Goal: Transaction & Acquisition: Subscribe to service/newsletter

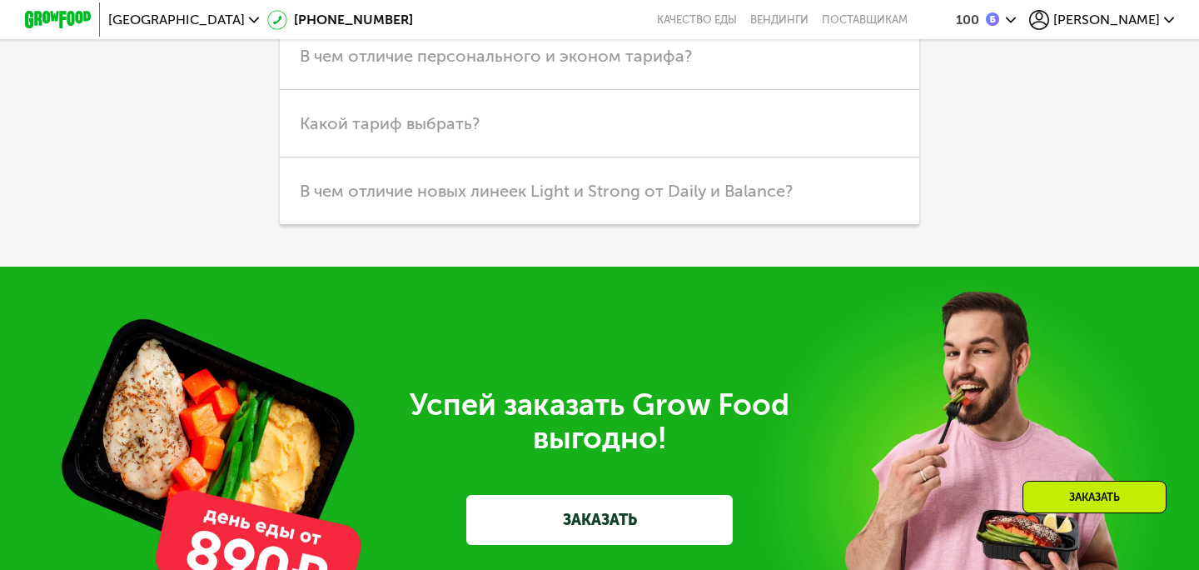
scroll to position [4537, 0]
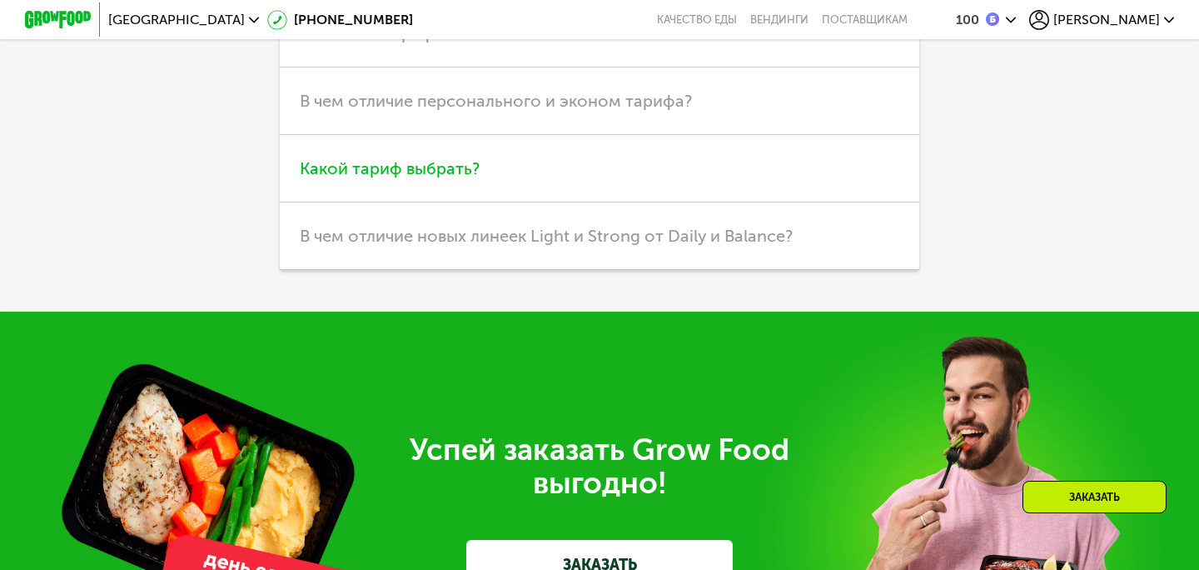
click at [449, 157] on h3 "Какой тариф выбрать?" at bounding box center [600, 168] width 640 height 67
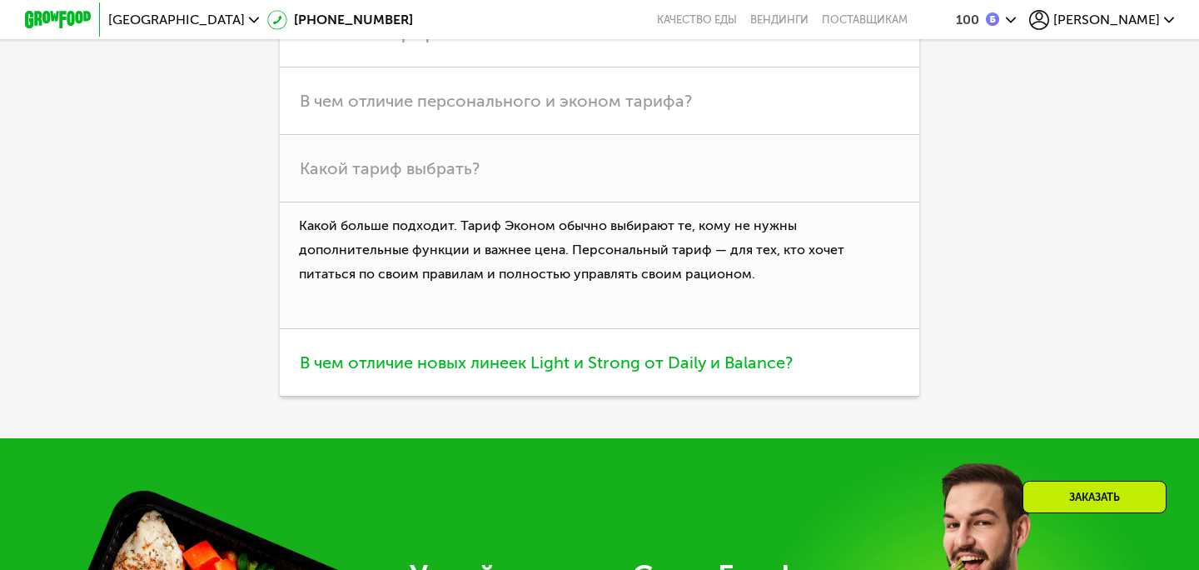
click at [661, 360] on span "В чем отличие новых линеек Light и Strong от Daily и Balance?" at bounding box center [546, 362] width 493 height 20
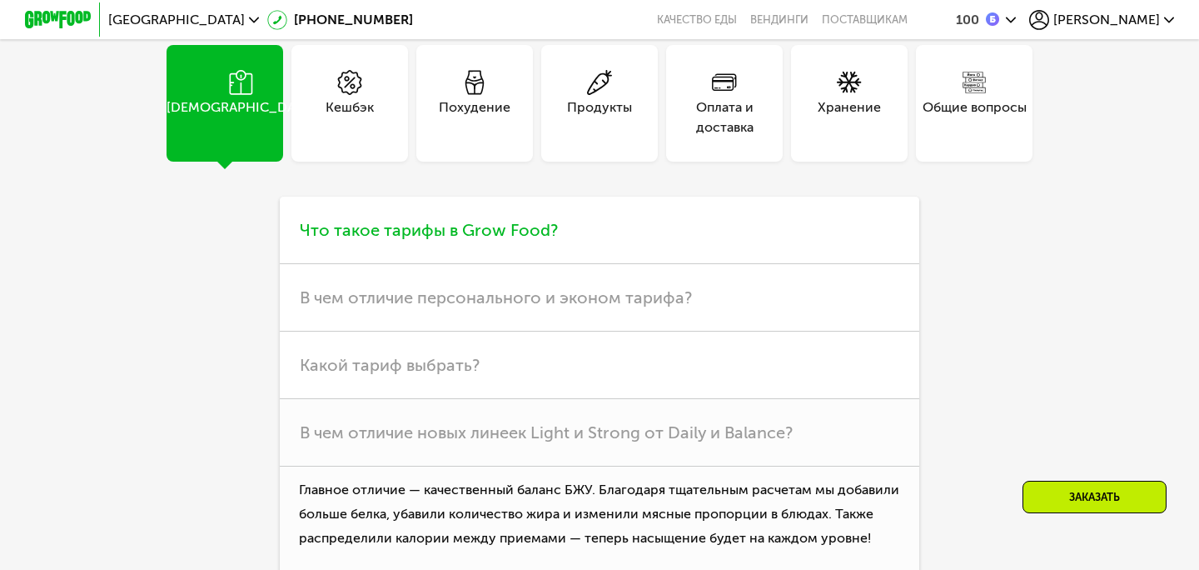
scroll to position [4338, 0]
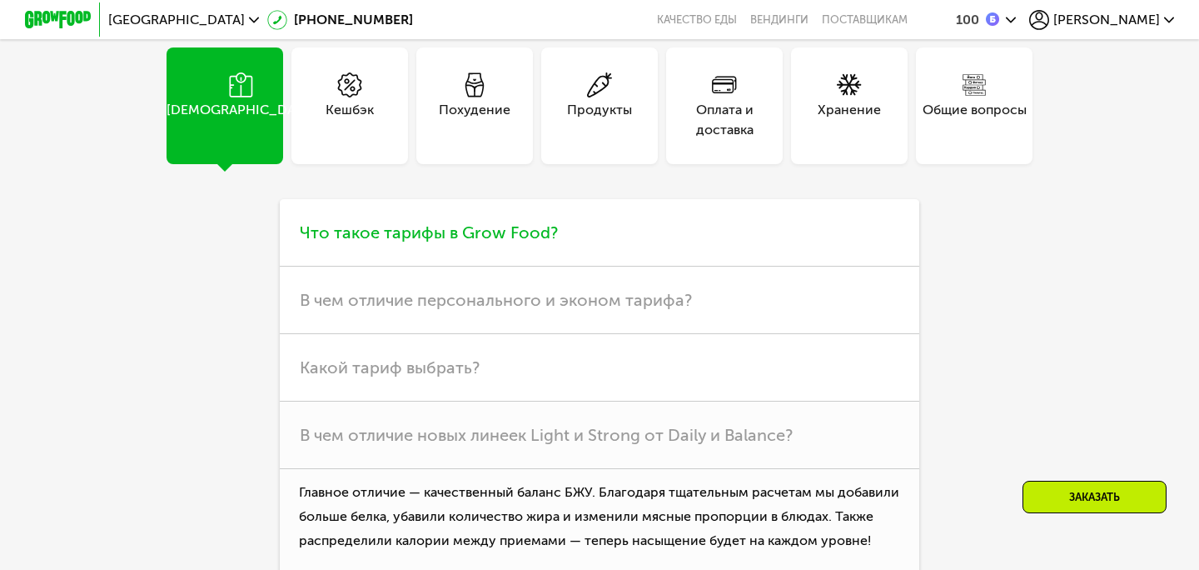
click at [540, 230] on span "Что такое тарифы в Grow Food?" at bounding box center [429, 232] width 258 height 20
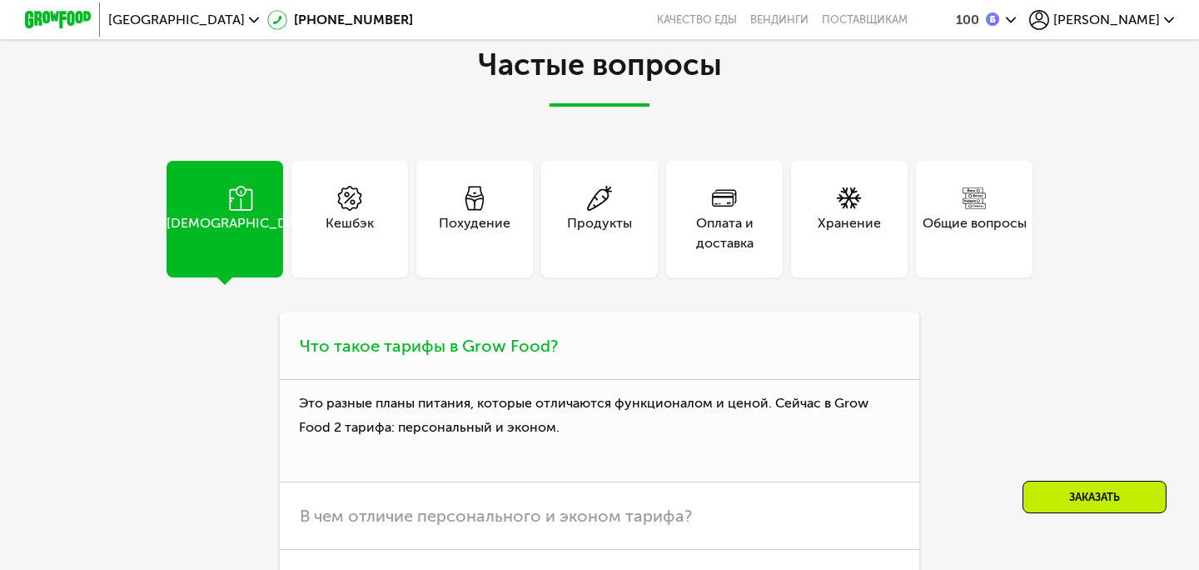
scroll to position [4218, 0]
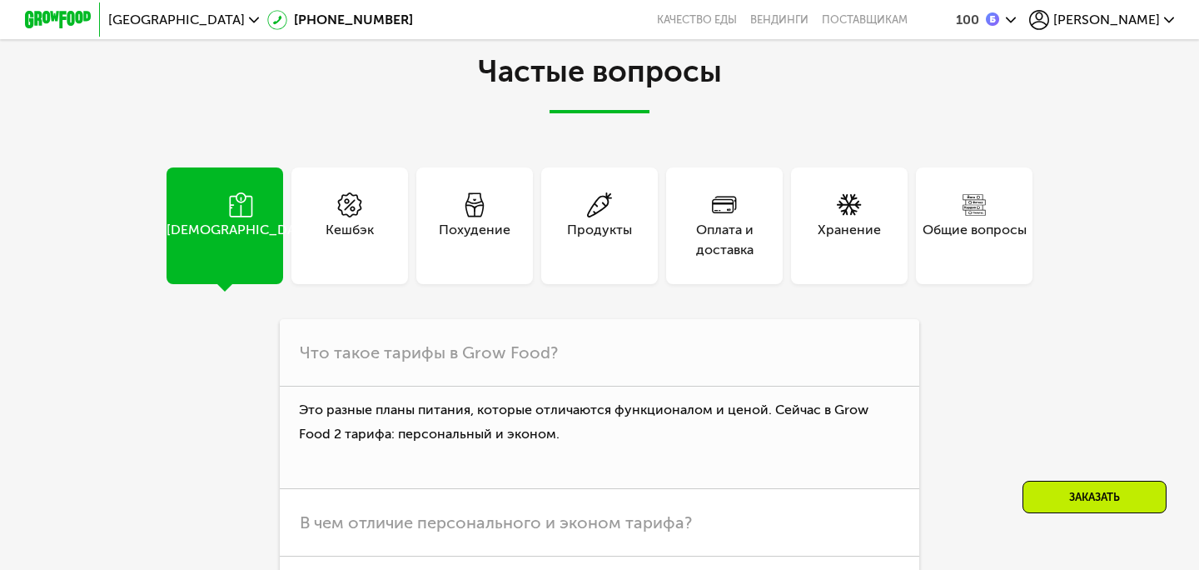
click at [460, 220] on div "Похудение" at bounding box center [475, 240] width 72 height 40
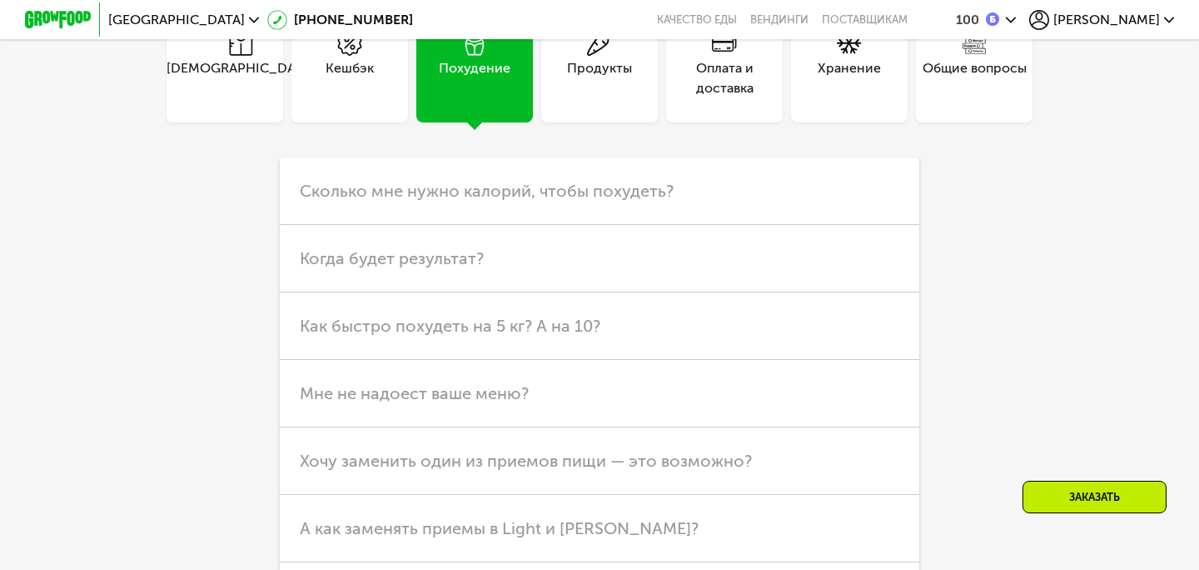
scroll to position [4381, 0]
click at [447, 261] on span "Когда будет результат?" at bounding box center [392, 257] width 184 height 20
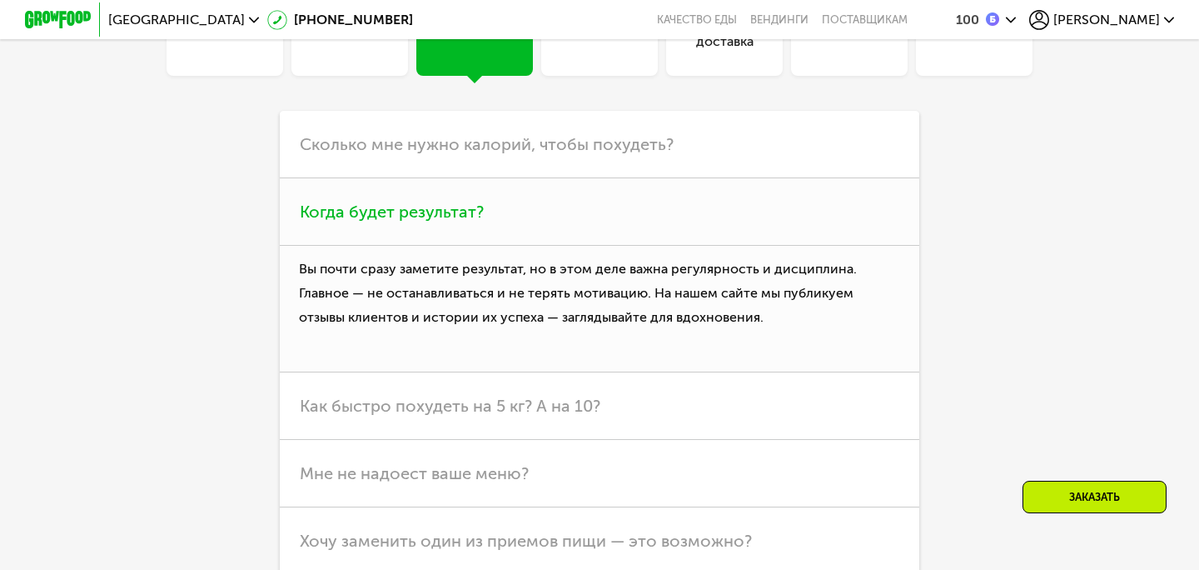
scroll to position [4439, 0]
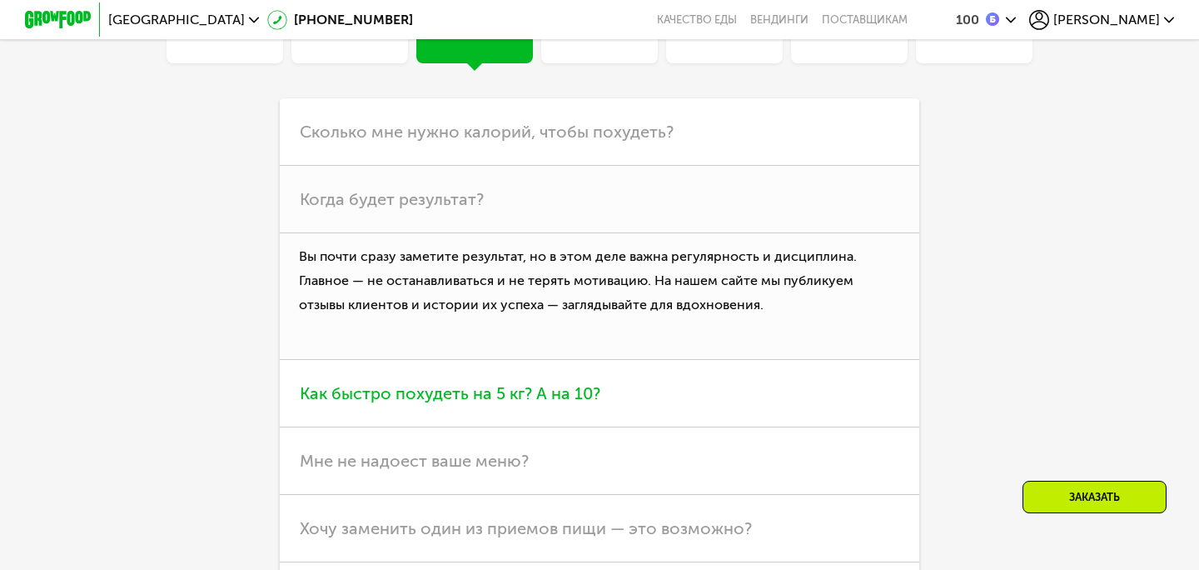
click at [493, 387] on span "Как быстро похудеть на 5 кг? А на 10?" at bounding box center [450, 393] width 301 height 20
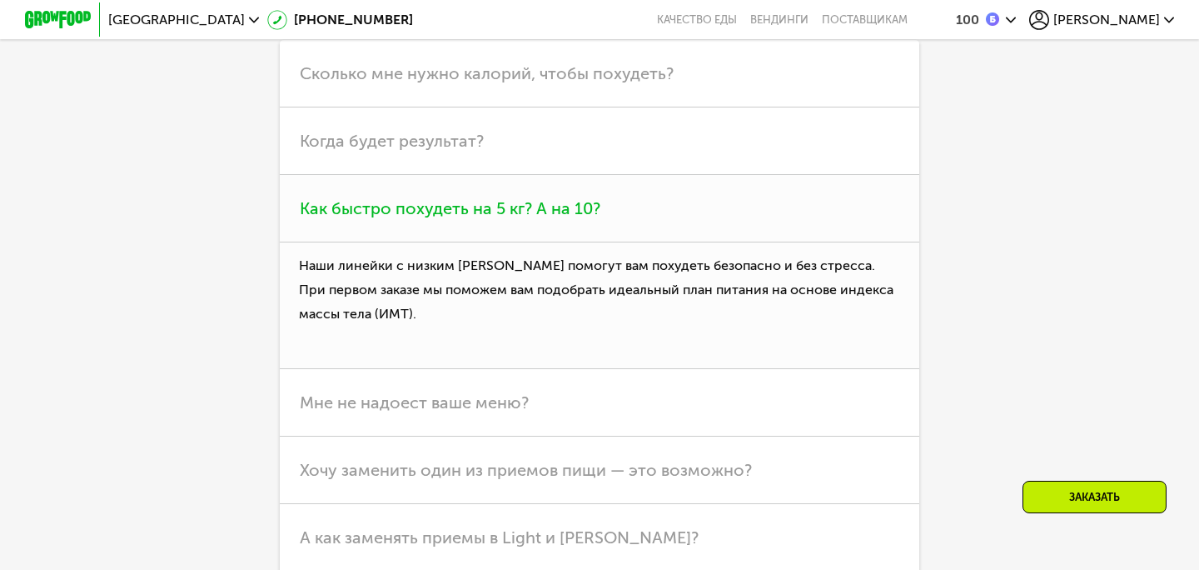
scroll to position [4516, 0]
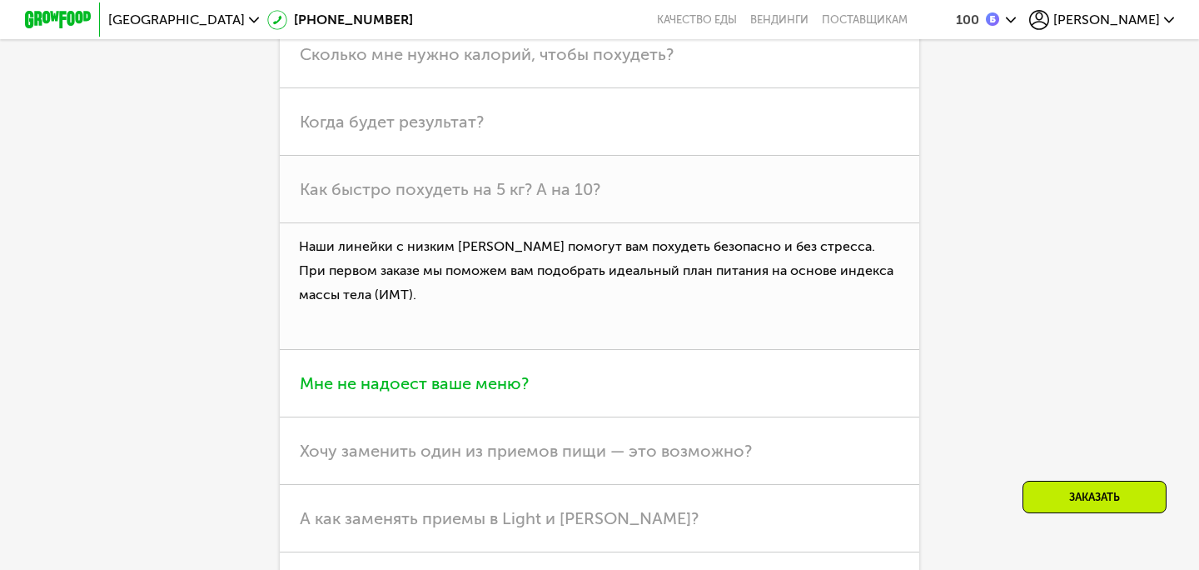
click at [492, 383] on span "Мне не надоест ваше меню?" at bounding box center [414, 383] width 229 height 20
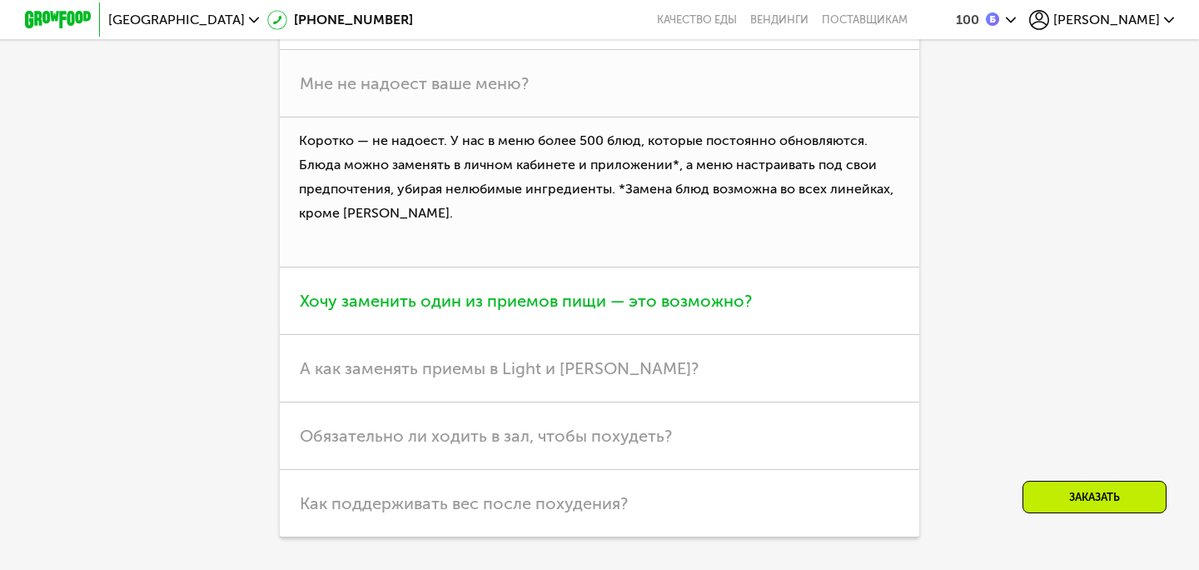
scroll to position [4690, 0]
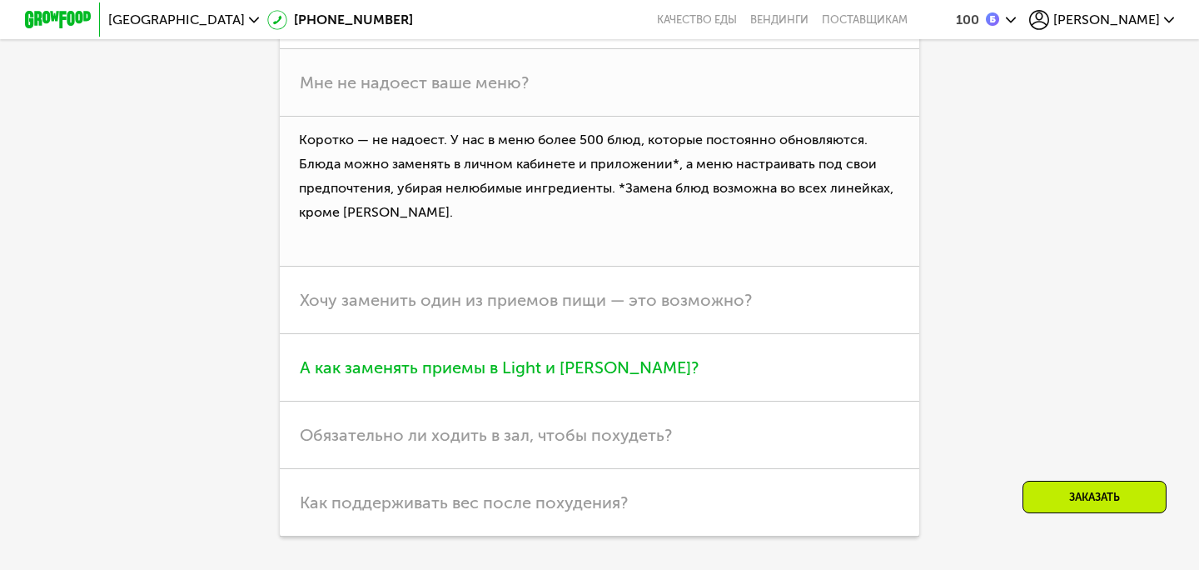
click at [498, 361] on span "А как заменять приемы в Light и Strong?" at bounding box center [499, 367] width 399 height 20
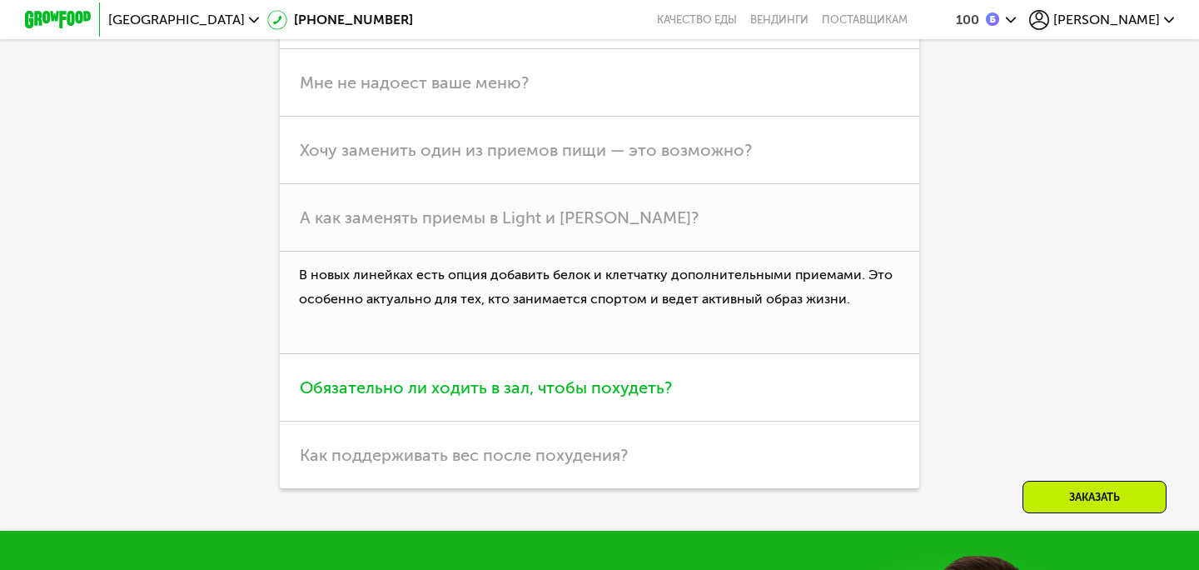
click at [500, 387] on span "Обязательно ли ходить в зал, чтобы похудеть?" at bounding box center [486, 387] width 372 height 20
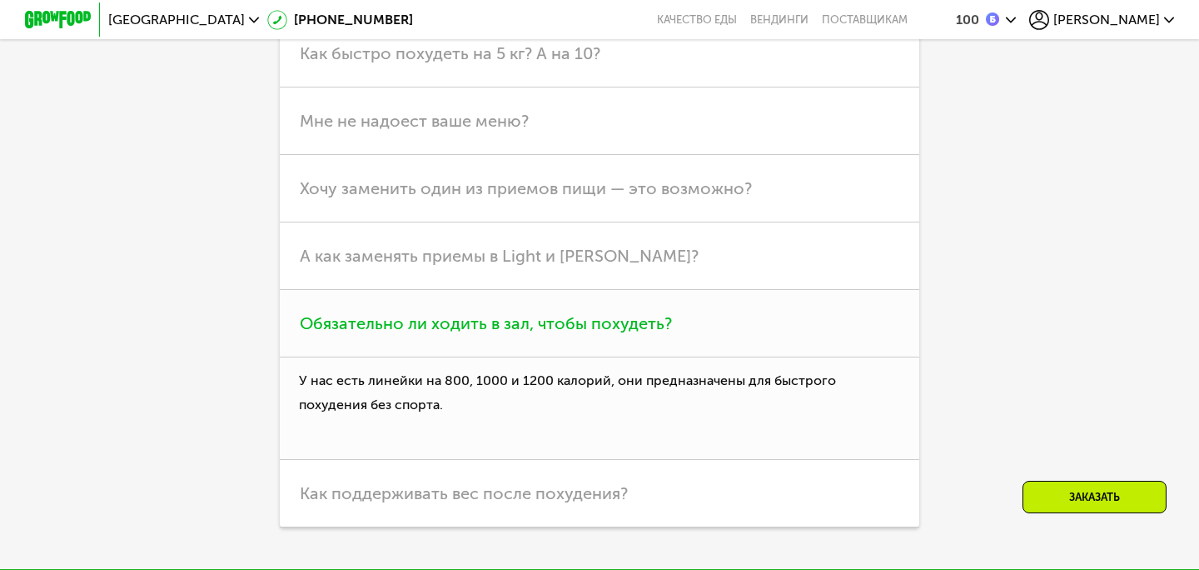
scroll to position [4663, 0]
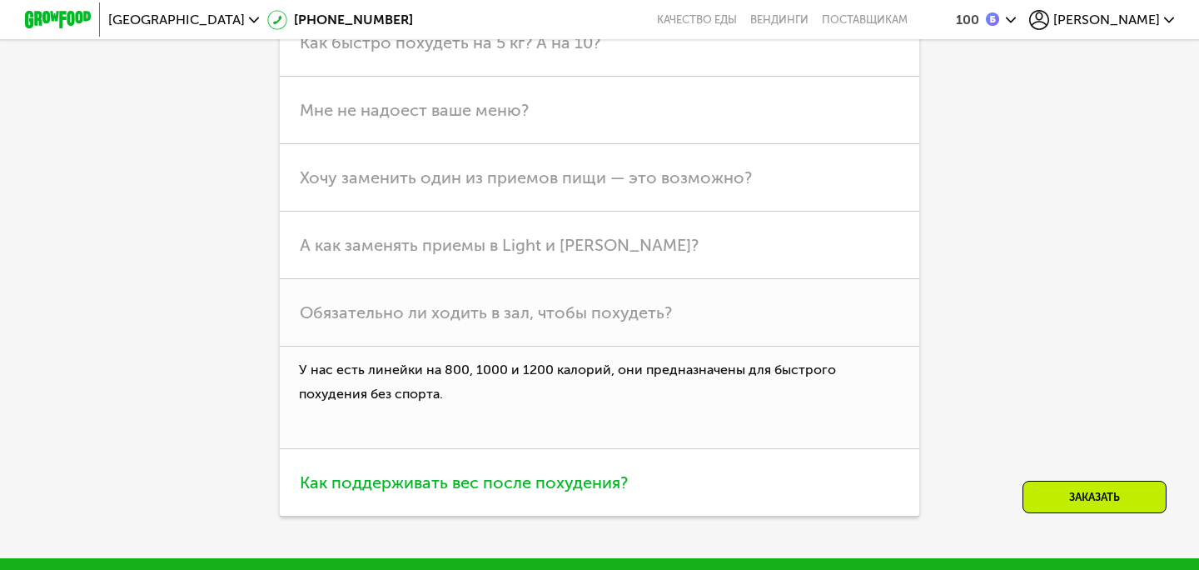
click at [505, 481] on span "Как поддерживать вес после похудения?" at bounding box center [464, 482] width 328 height 20
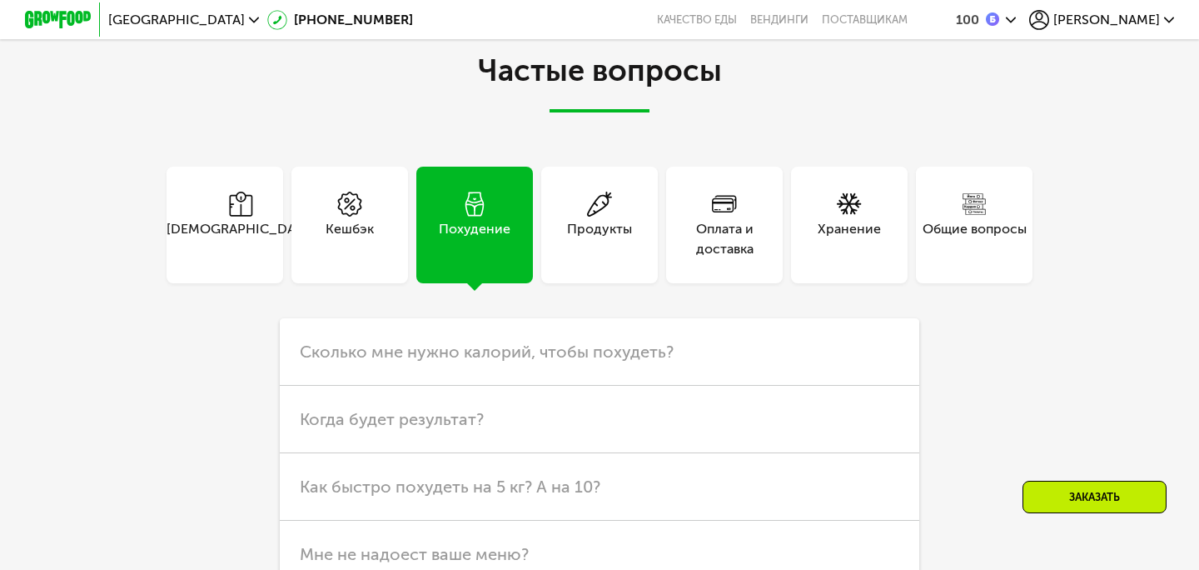
scroll to position [4218, 0]
click at [826, 232] on div "Хранение" at bounding box center [849, 240] width 63 height 40
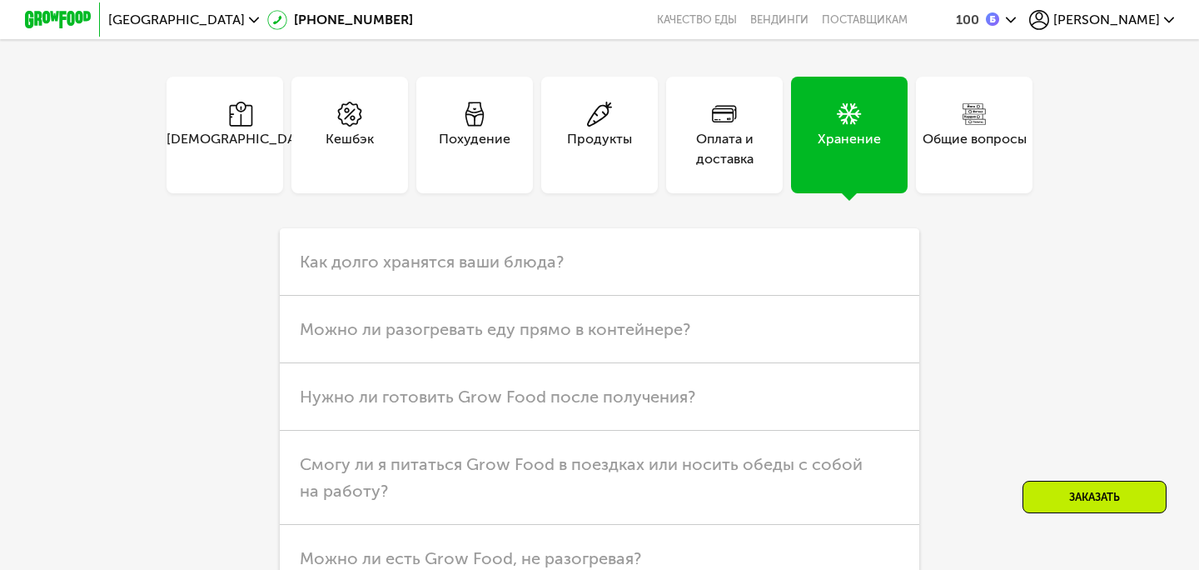
scroll to position [4310, 0]
click at [535, 269] on span "Как долго хранятся ваши блюда?" at bounding box center [432, 261] width 264 height 20
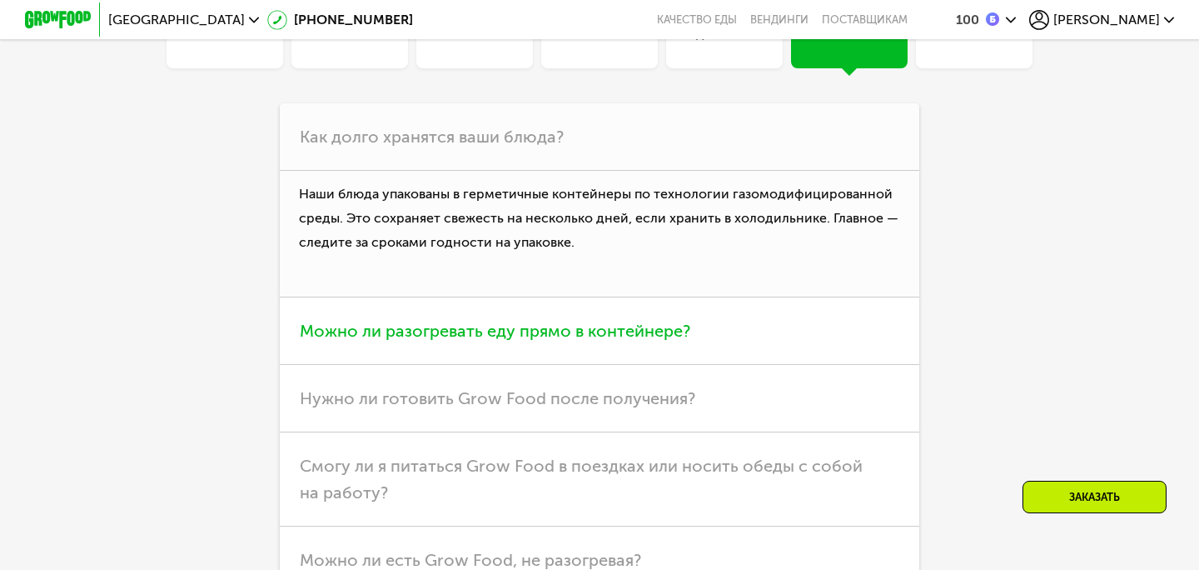
scroll to position [4442, 0]
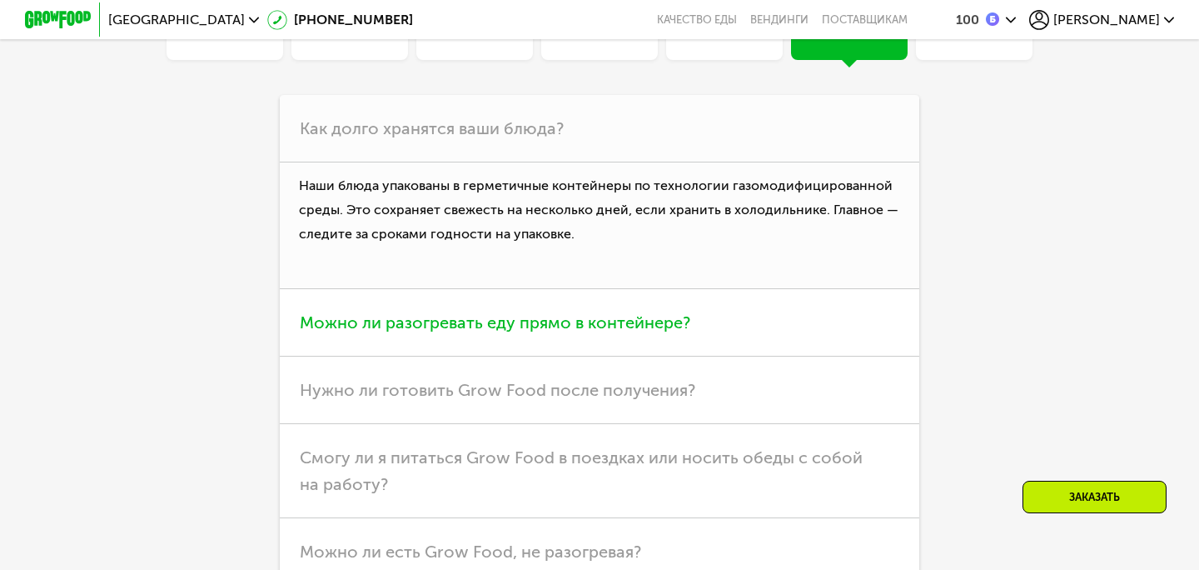
click at [611, 326] on span "Можно ли разогревать еду прямо в контейнере?" at bounding box center [495, 322] width 391 height 20
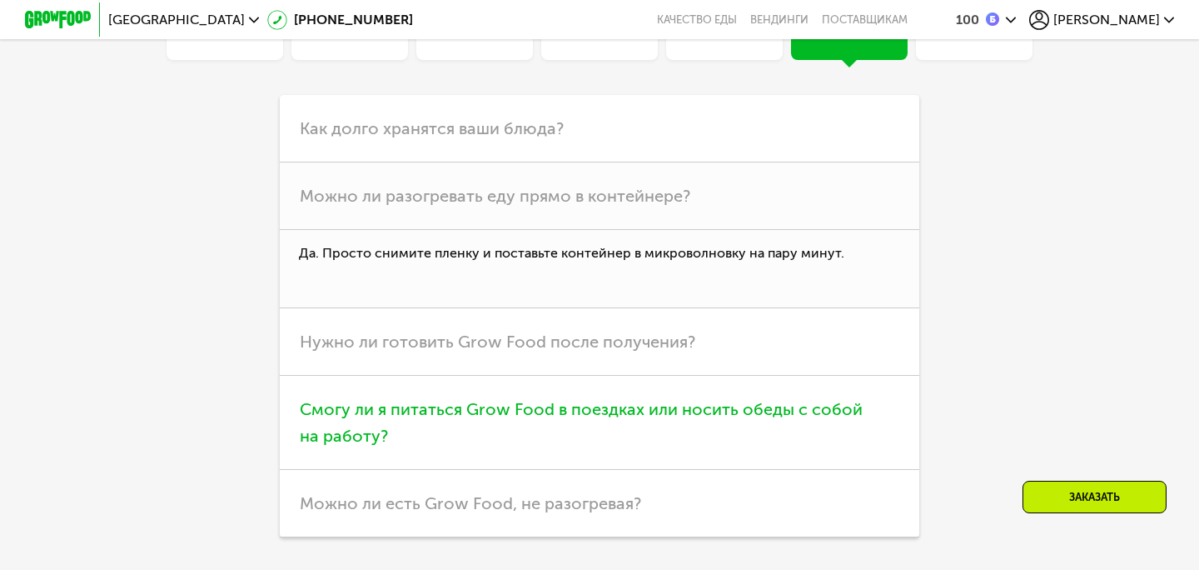
click at [601, 409] on span "Смогу ли я питаться Grow Food в поездках или носить обеды с собой на работу?" at bounding box center [581, 422] width 563 height 47
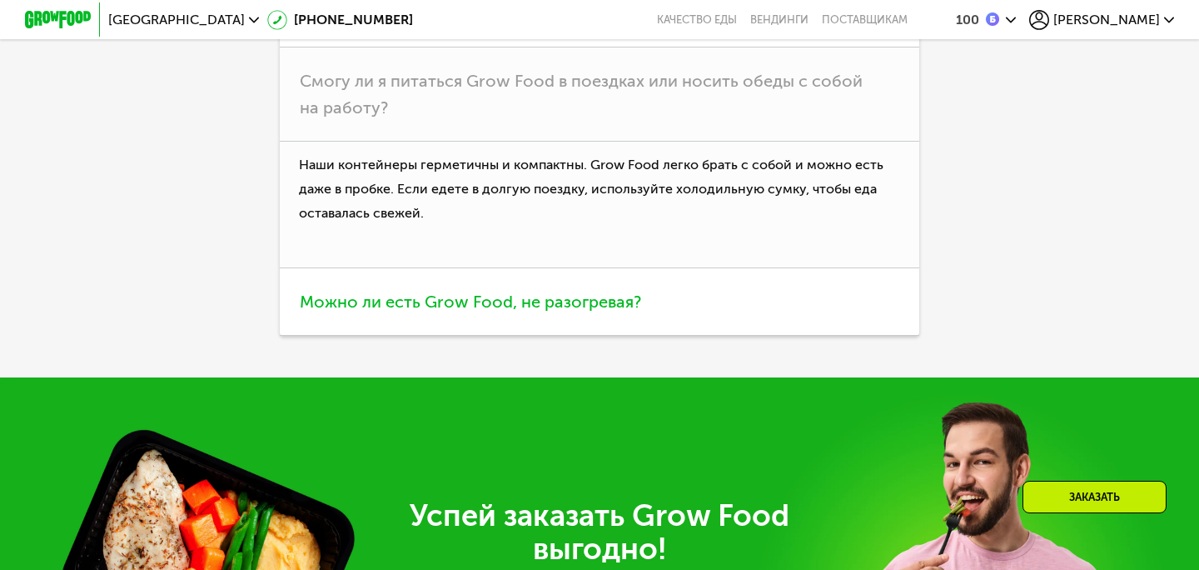
scroll to position [4693, 0]
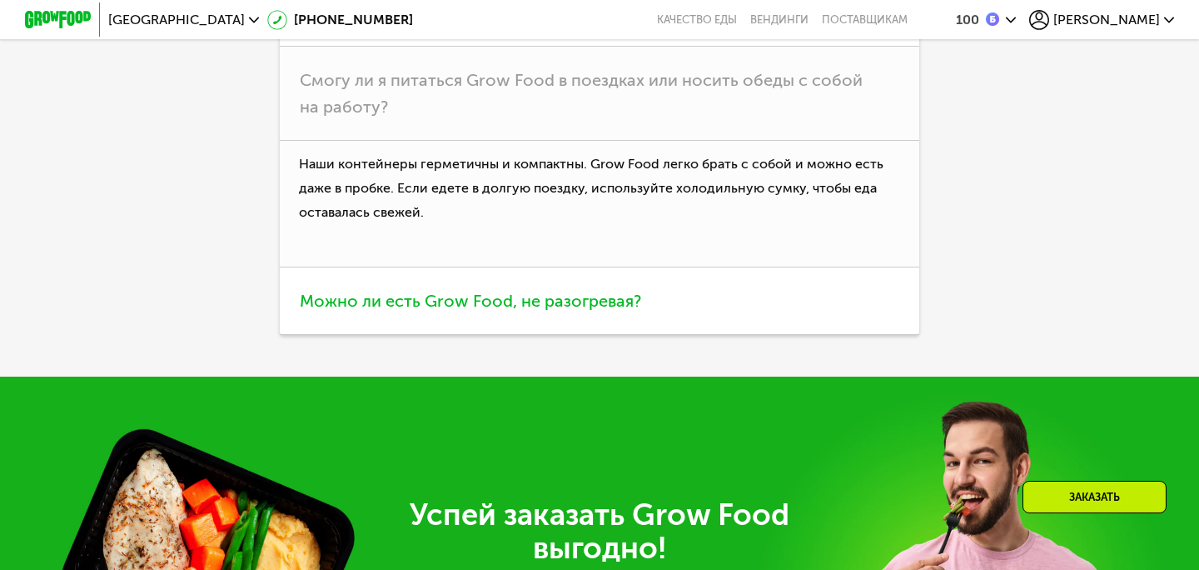
click at [555, 299] on span "Можно ли есть Grow Food, не разогревая?" at bounding box center [470, 301] width 341 height 20
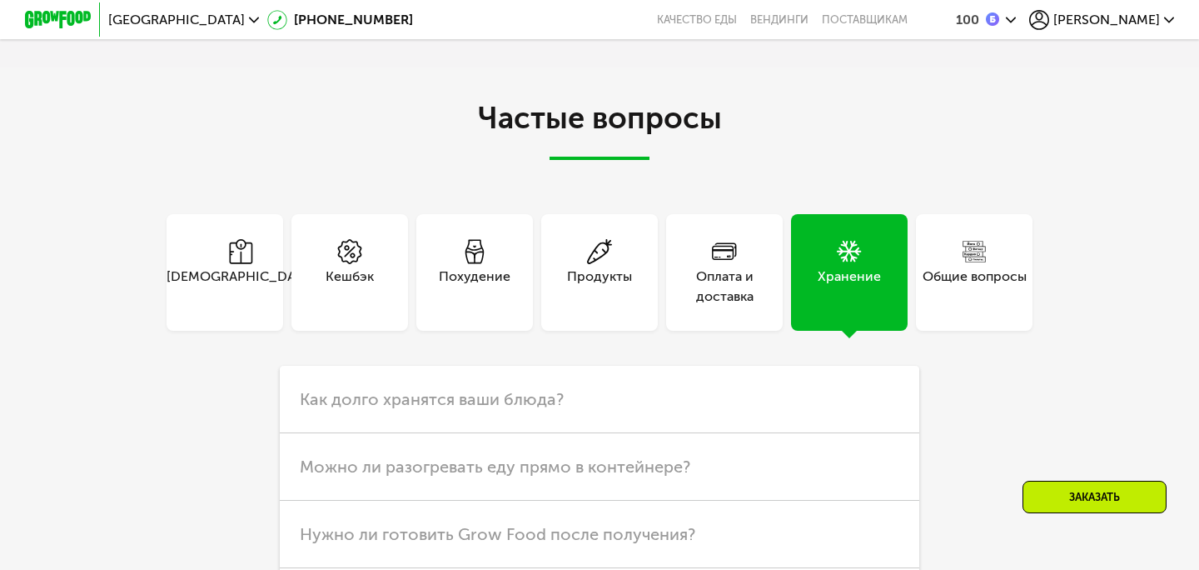
scroll to position [4171, 0]
click at [240, 281] on div "Тарифы" at bounding box center [241, 287] width 148 height 40
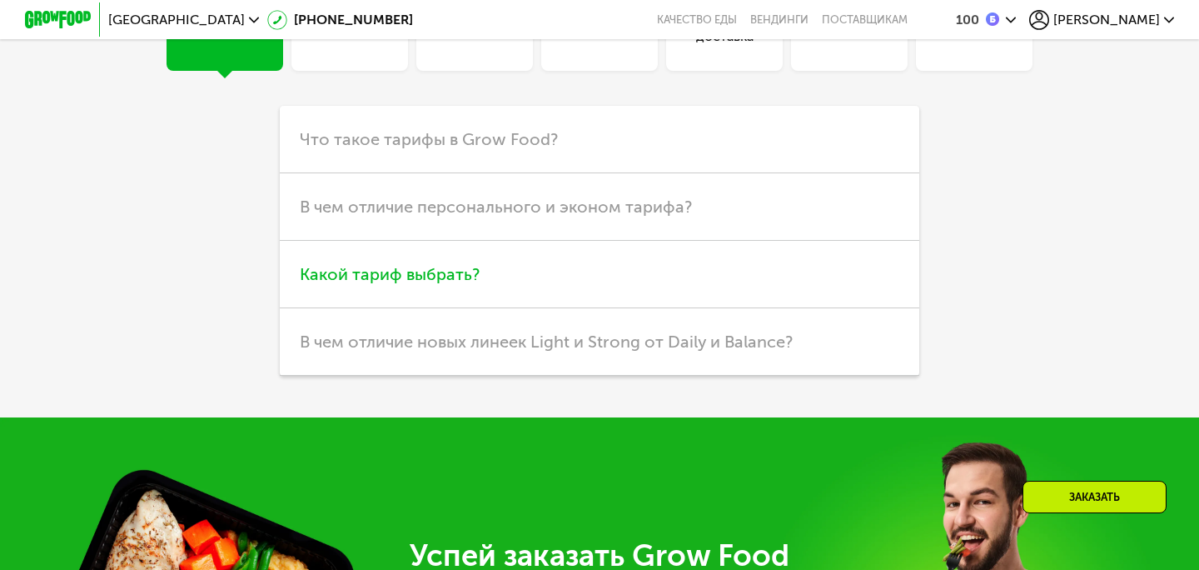
scroll to position [4437, 0]
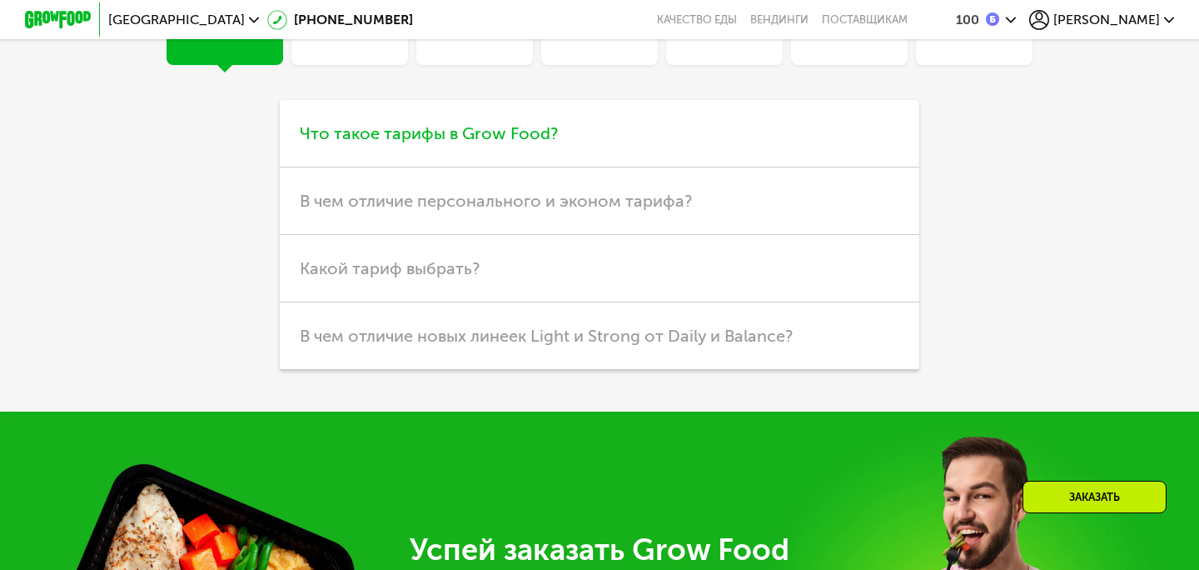
click at [475, 134] on span "Что такое тарифы в Grow Food?" at bounding box center [429, 133] width 258 height 20
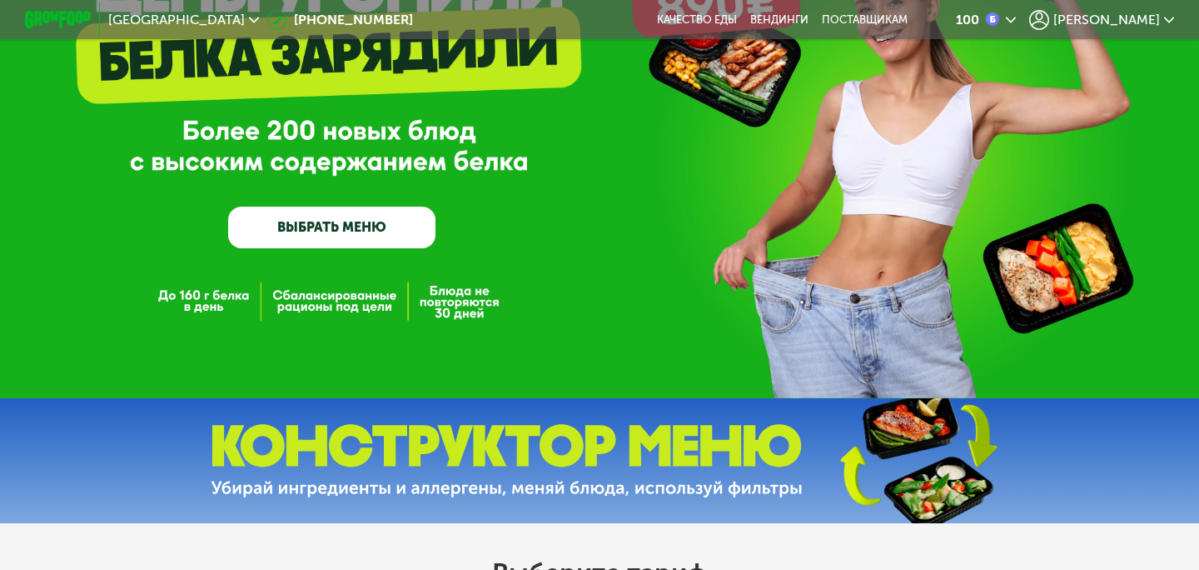
scroll to position [0, 0]
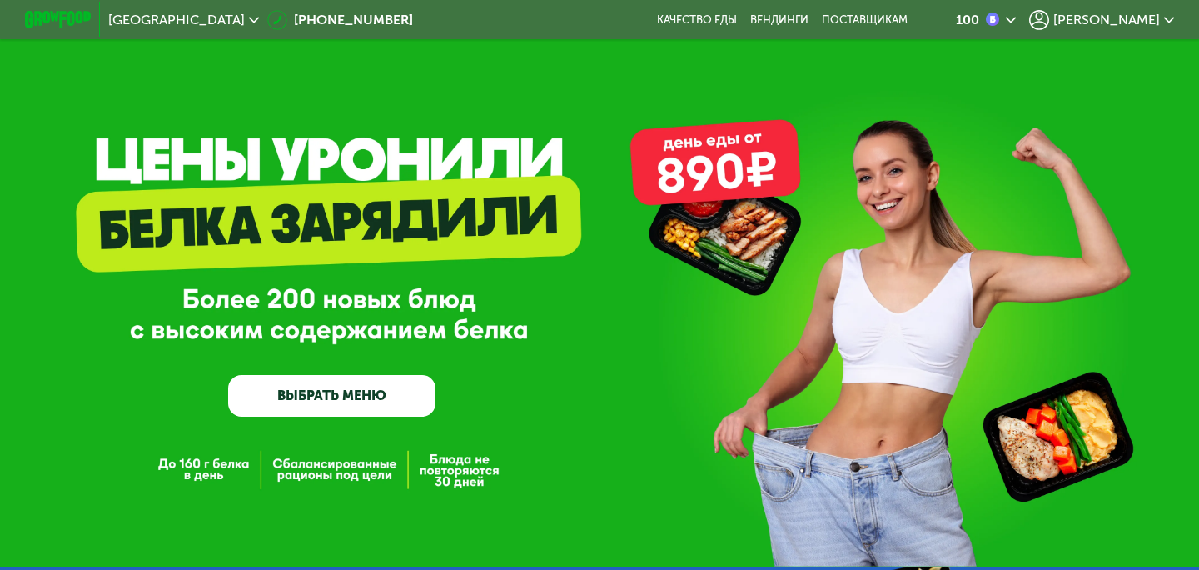
click at [1135, 24] on span "[PERSON_NAME]" at bounding box center [1106, 19] width 107 height 13
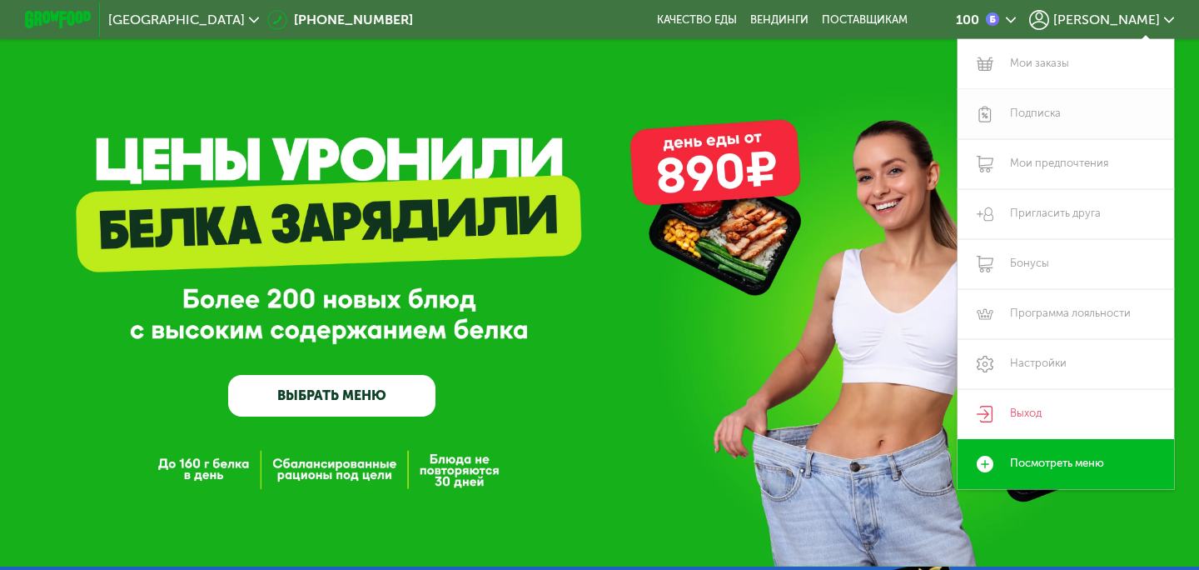
click at [1025, 123] on link "Подписка" at bounding box center [1066, 114] width 217 height 50
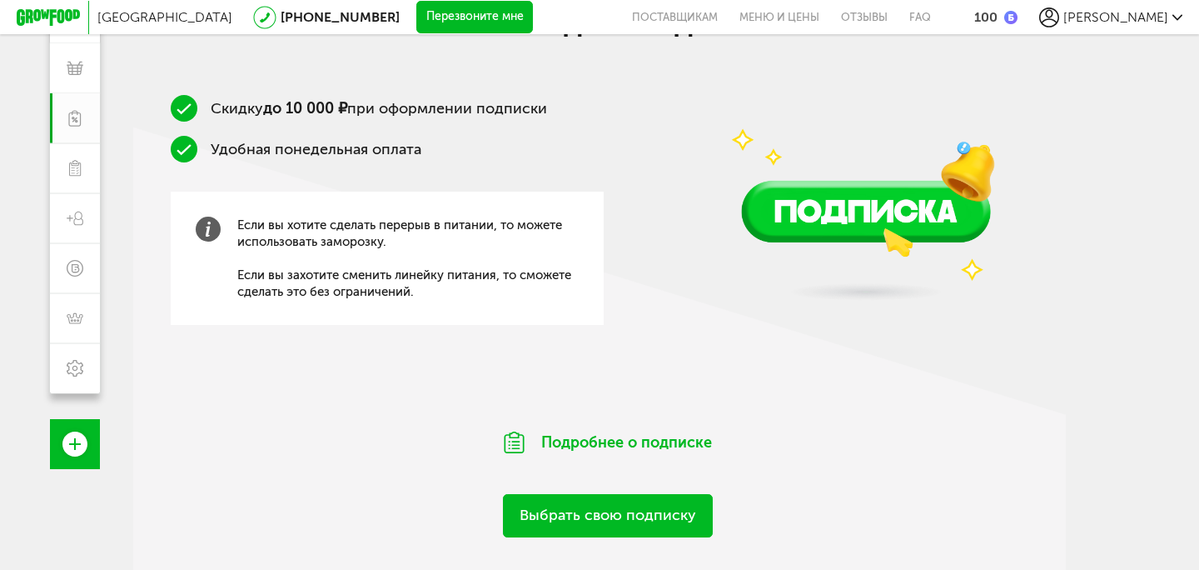
scroll to position [263, 0]
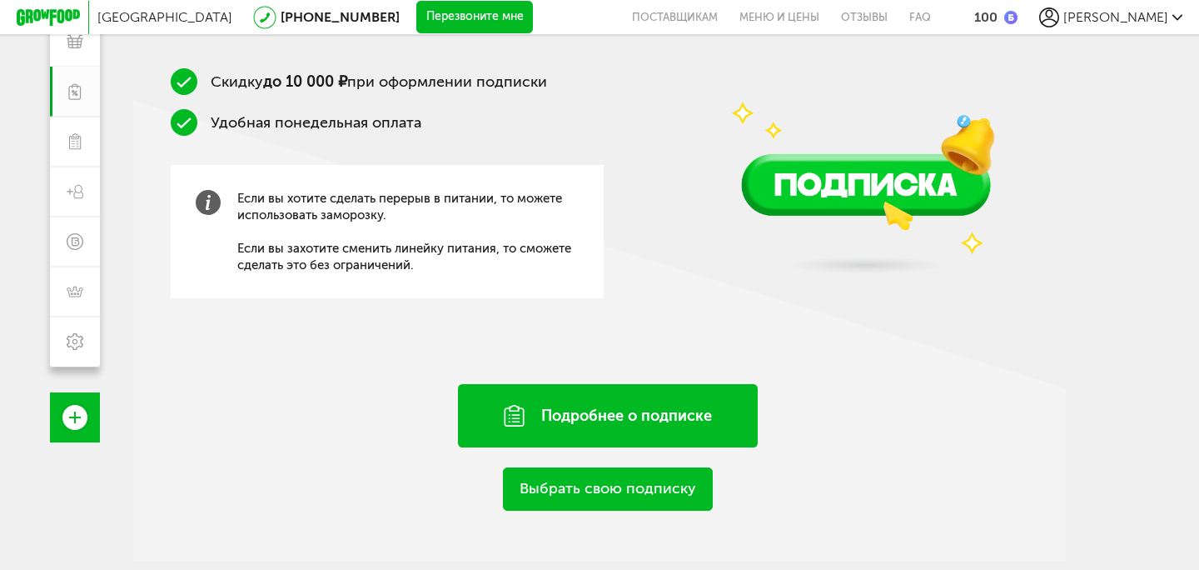
click at [618, 408] on div "Подробнее о подписке" at bounding box center [608, 415] width 300 height 63
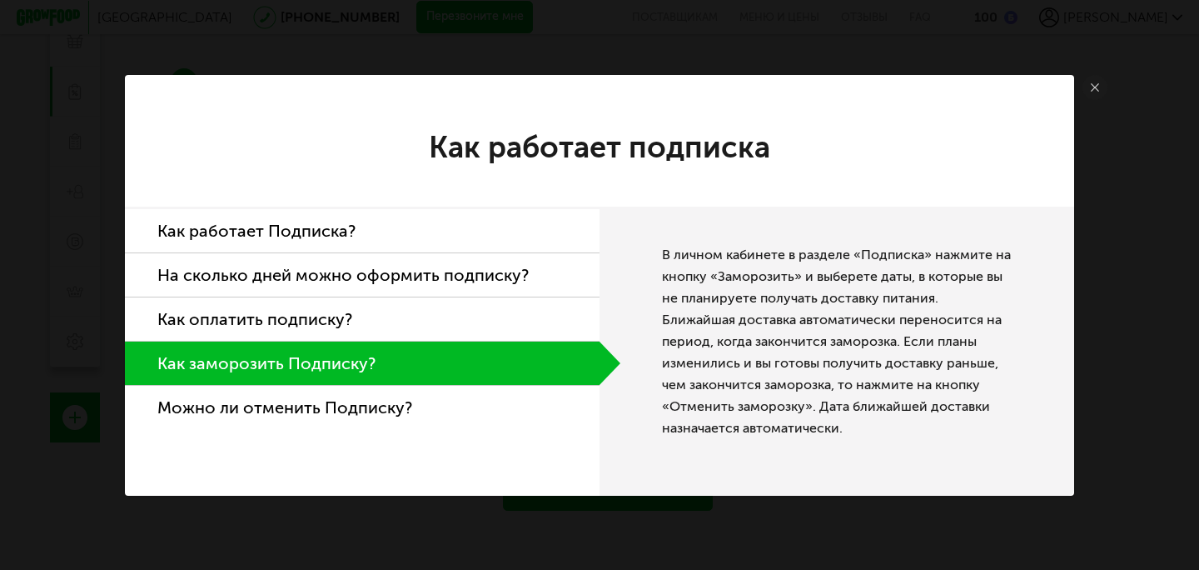
click at [448, 278] on li "На сколько дней можно оформить подписку?" at bounding box center [362, 275] width 475 height 44
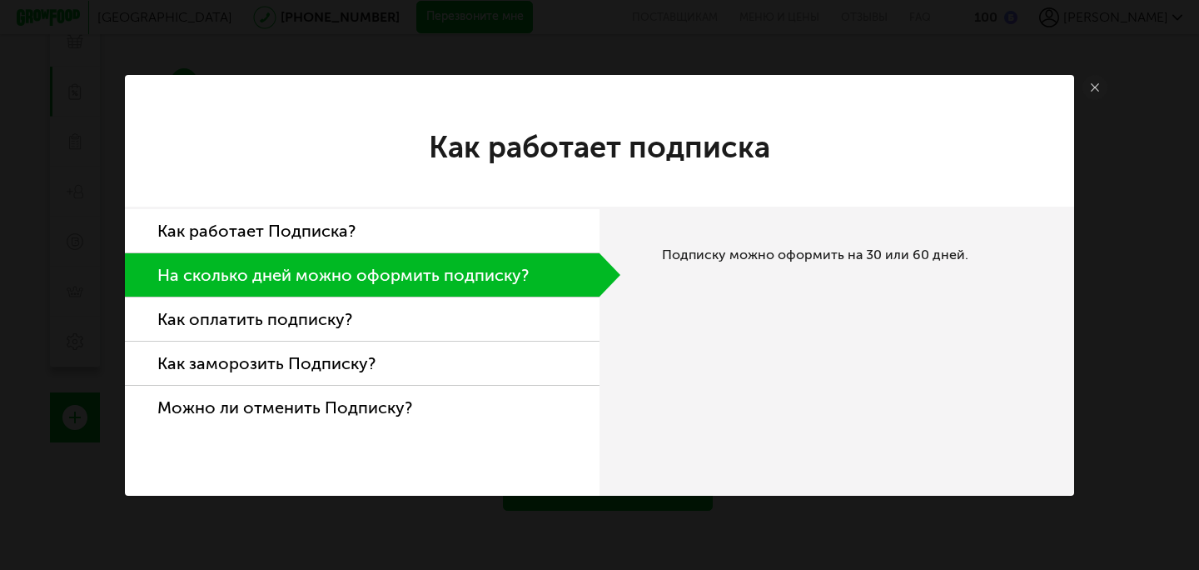
click at [399, 242] on li "Как работает Подписка?" at bounding box center [362, 231] width 475 height 44
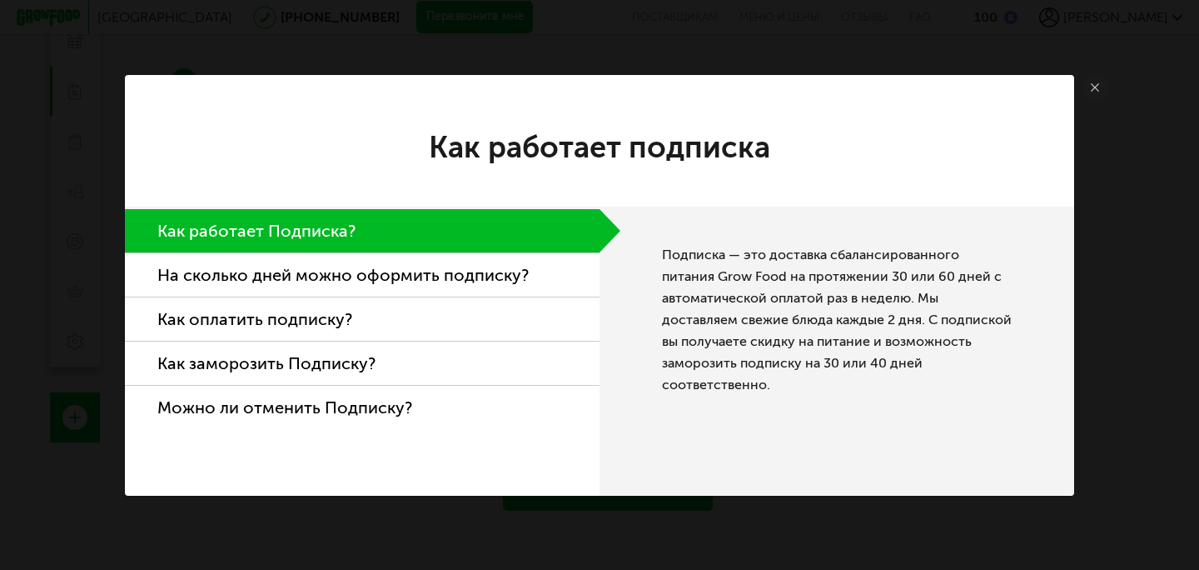
click at [1088, 82] on link at bounding box center [1095, 87] width 25 height 25
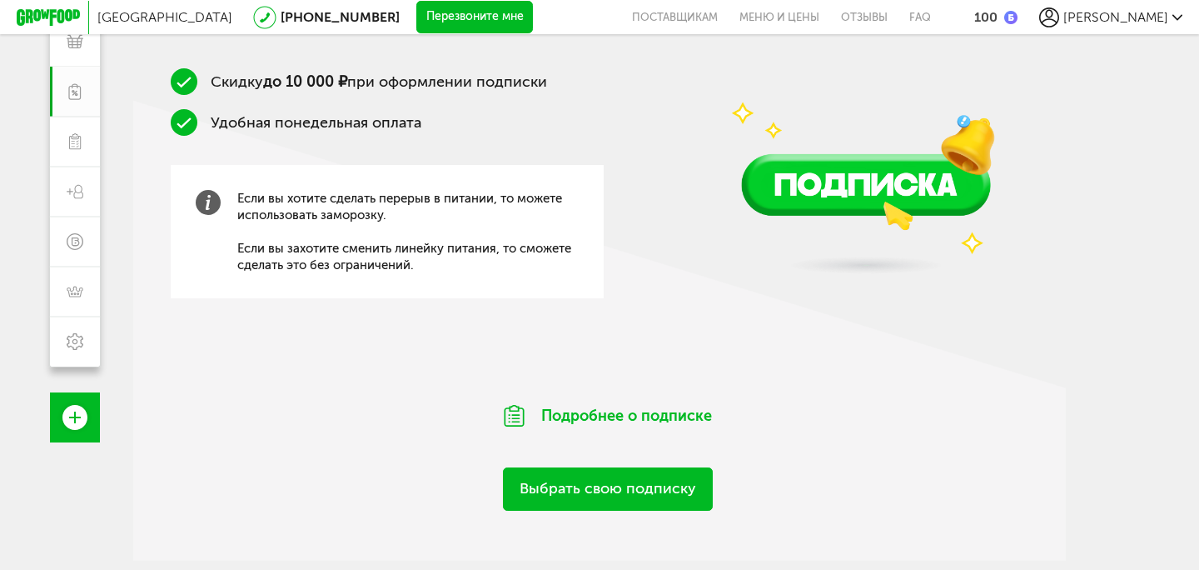
click at [626, 490] on link "Выбрать свою подписку" at bounding box center [608, 488] width 210 height 42
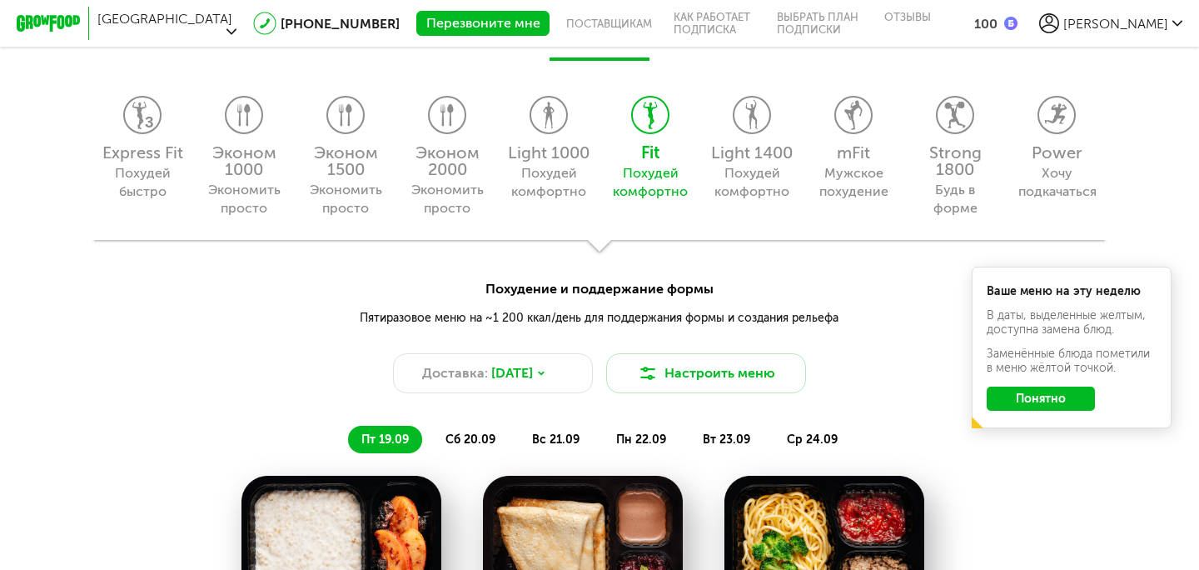
scroll to position [1488, 0]
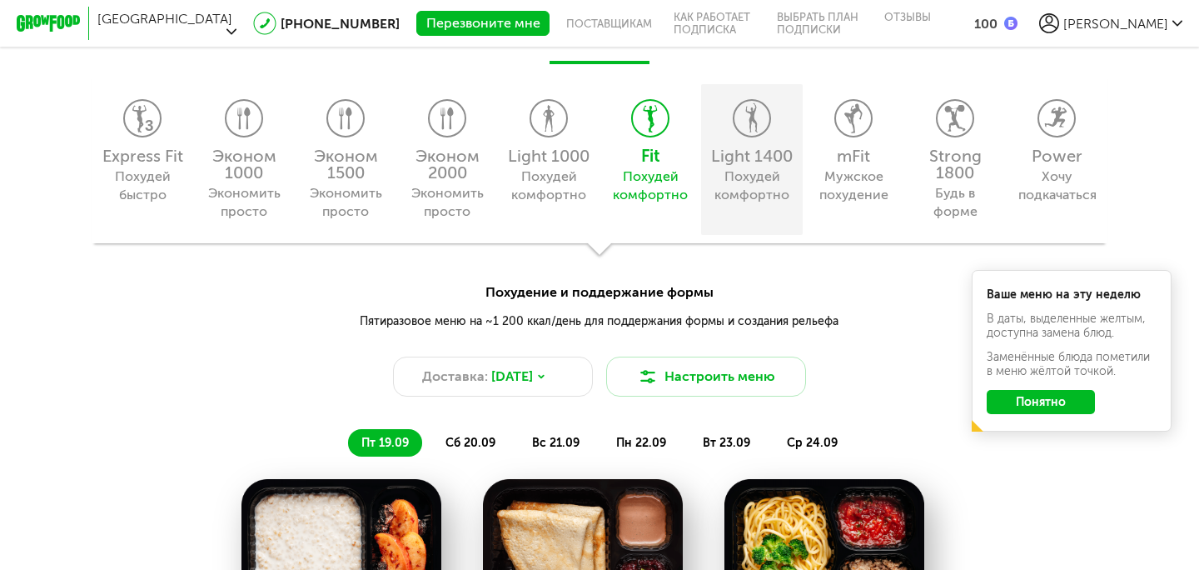
click at [759, 154] on div "Light 1400" at bounding box center [752, 155] width 85 height 17
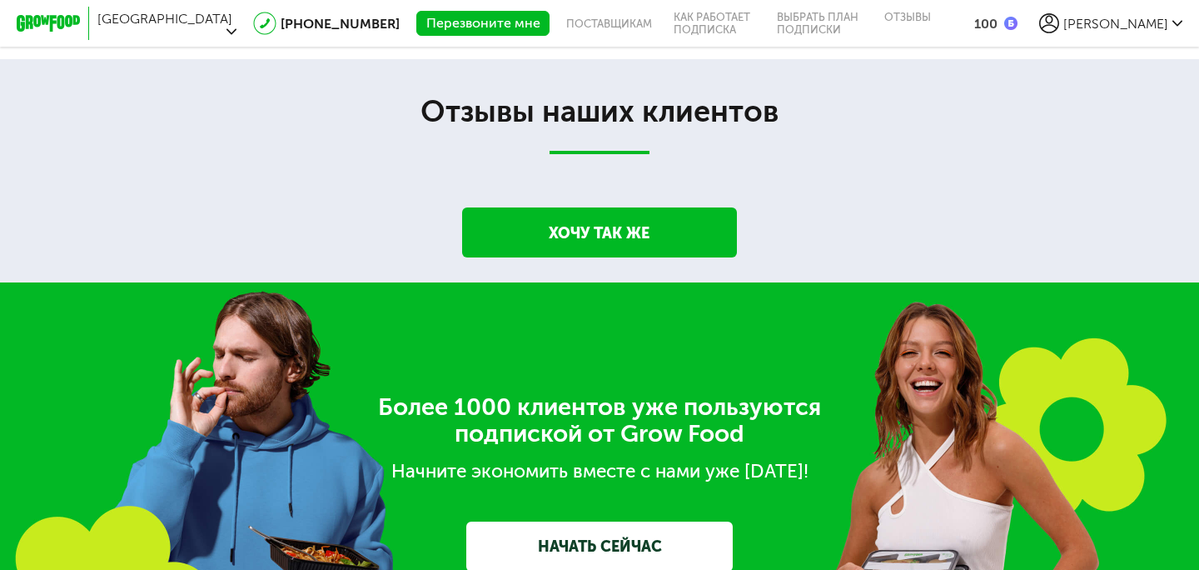
scroll to position [2992, 0]
